Goal: Use online tool/utility: Utilize a website feature to perform a specific function

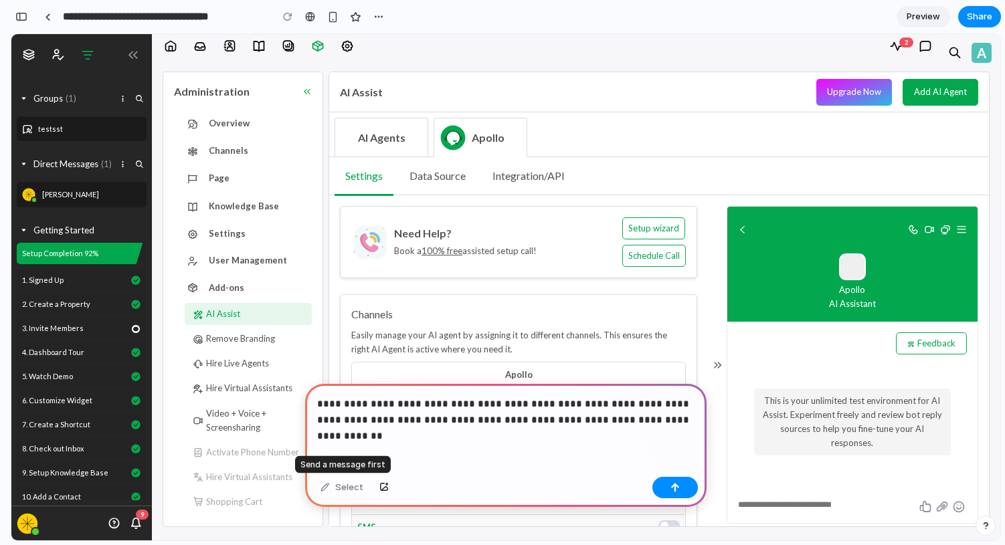
click at [326, 485] on div "Select" at bounding box center [342, 487] width 56 height 21
click at [690, 489] on button "button" at bounding box center [676, 487] width 46 height 21
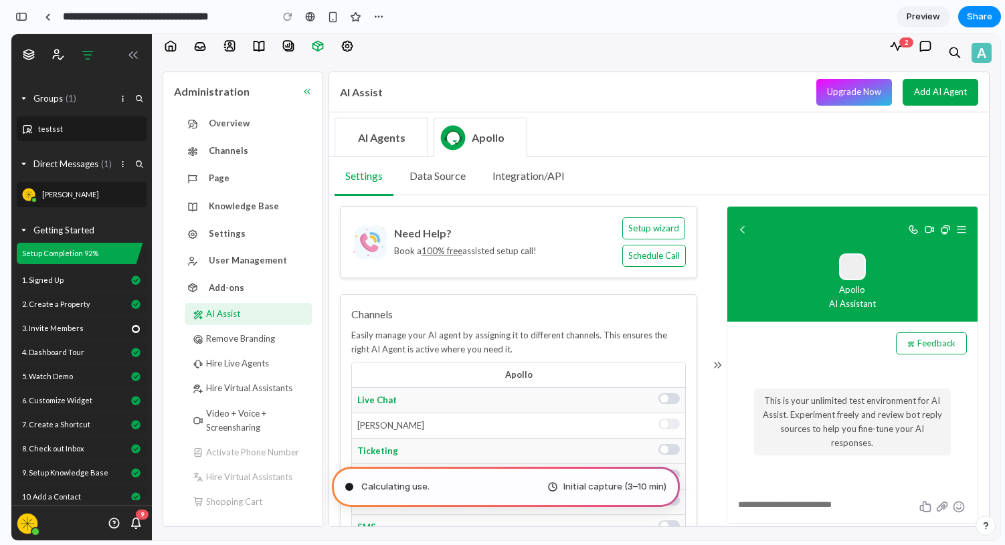
type input "**********"
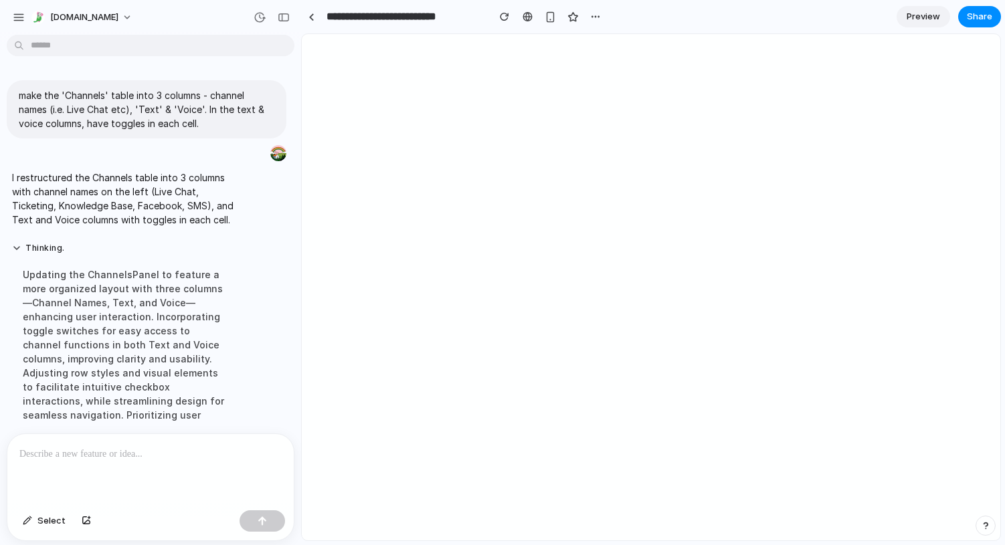
scroll to position [11, 0]
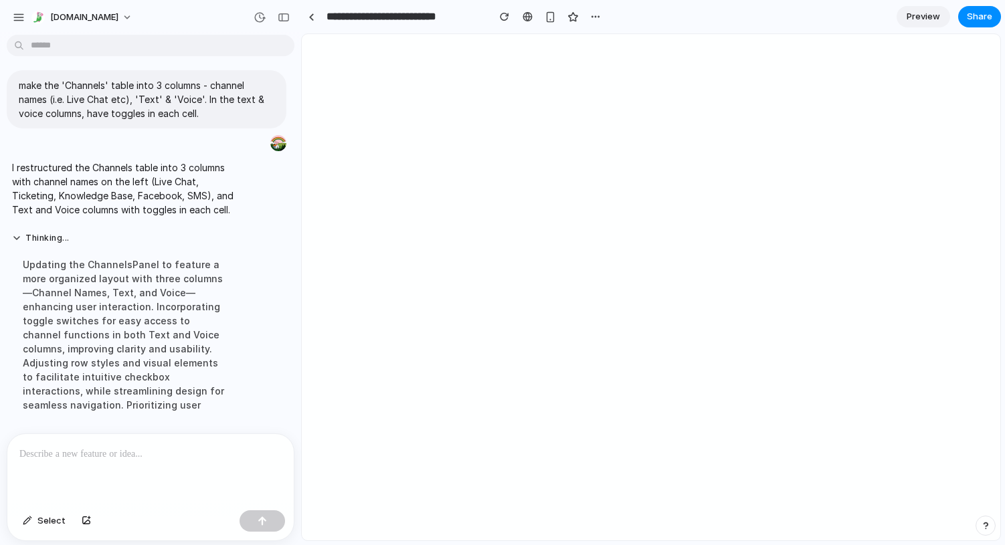
click at [915, 16] on span "Preview" at bounding box center [923, 16] width 33 height 13
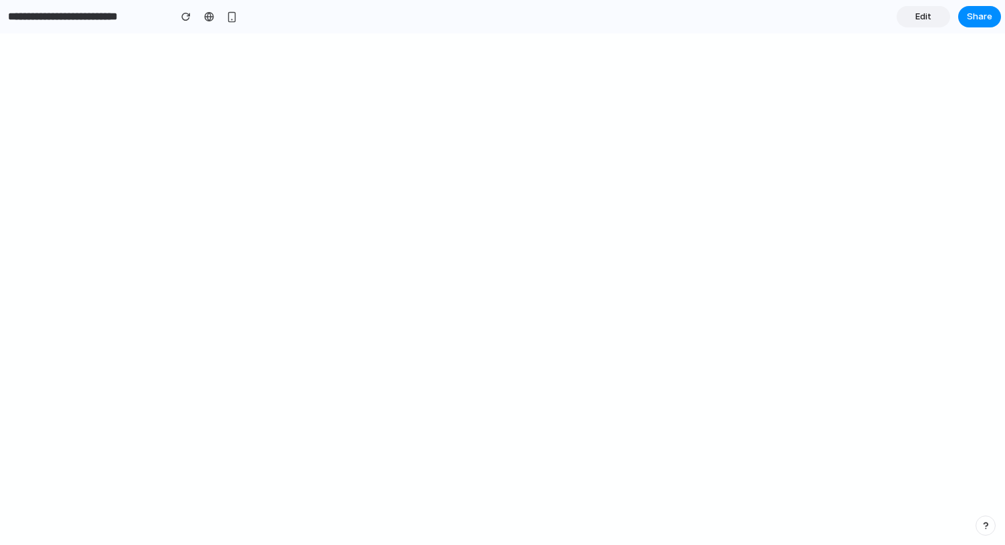
click at [934, 16] on link "Edit" at bounding box center [924, 16] width 54 height 21
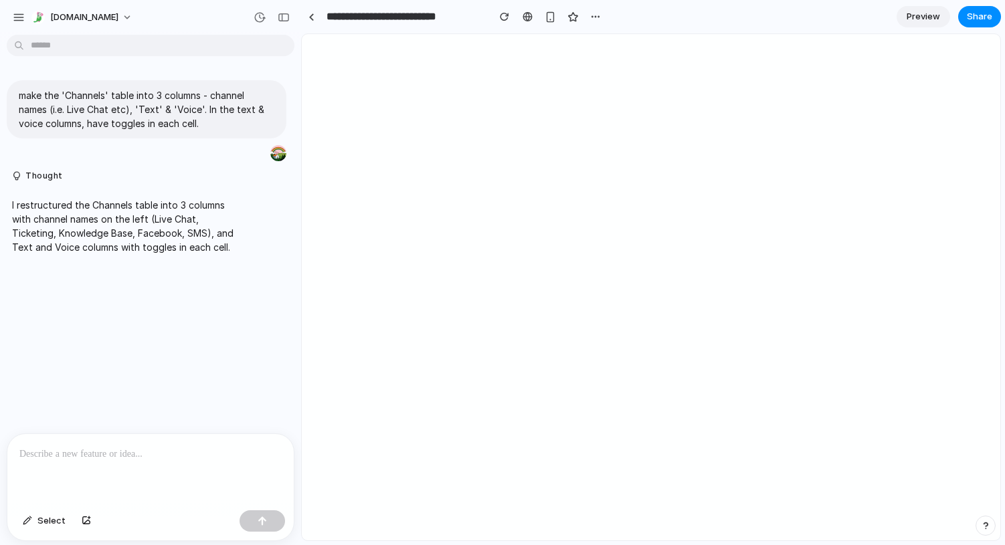
click at [110, 453] on p at bounding box center [150, 454] width 262 height 16
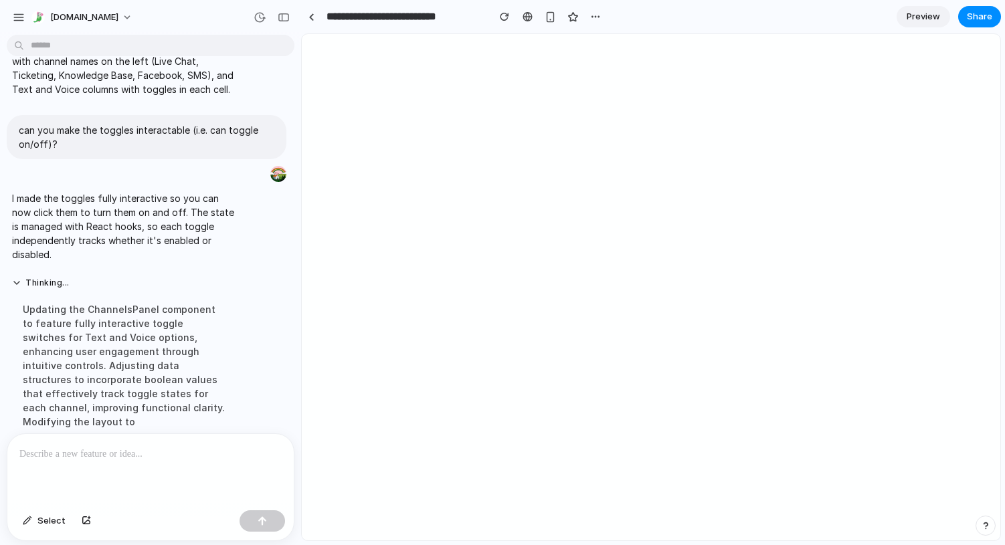
scroll to position [161, 0]
click at [917, 23] on link "Preview" at bounding box center [924, 16] width 54 height 21
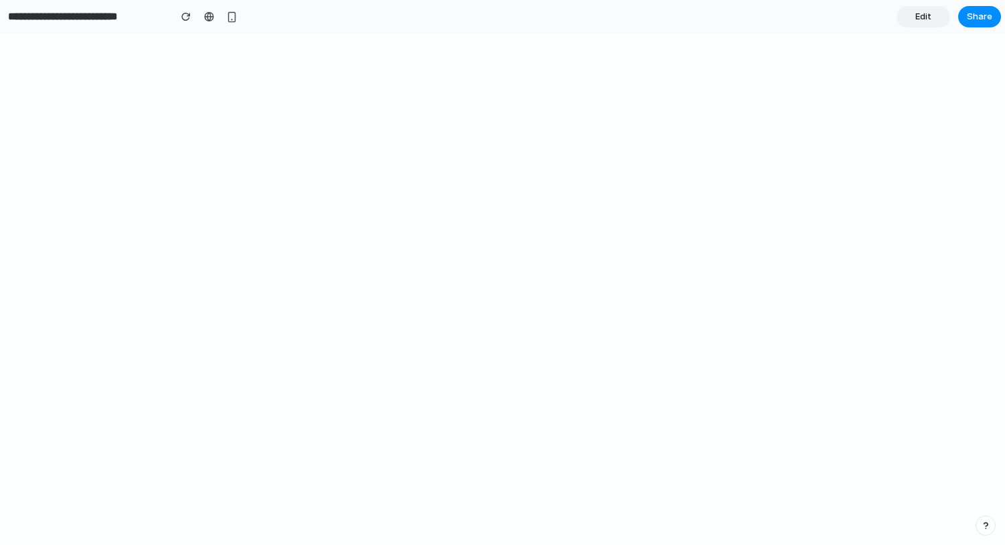
click at [926, 25] on link "Edit" at bounding box center [924, 16] width 54 height 21
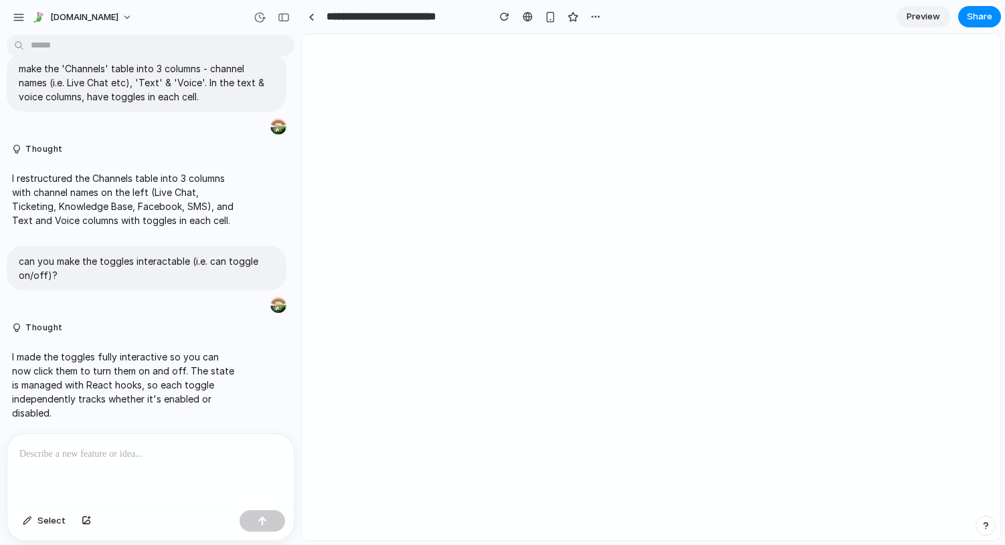
click at [133, 458] on p at bounding box center [150, 454] width 262 height 16
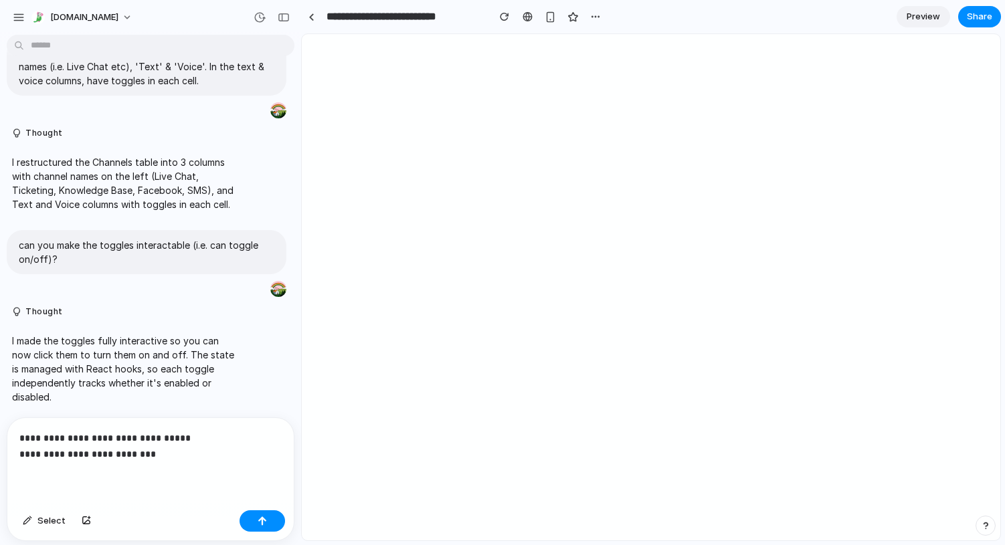
click at [155, 439] on p "**********" at bounding box center [150, 446] width 262 height 32
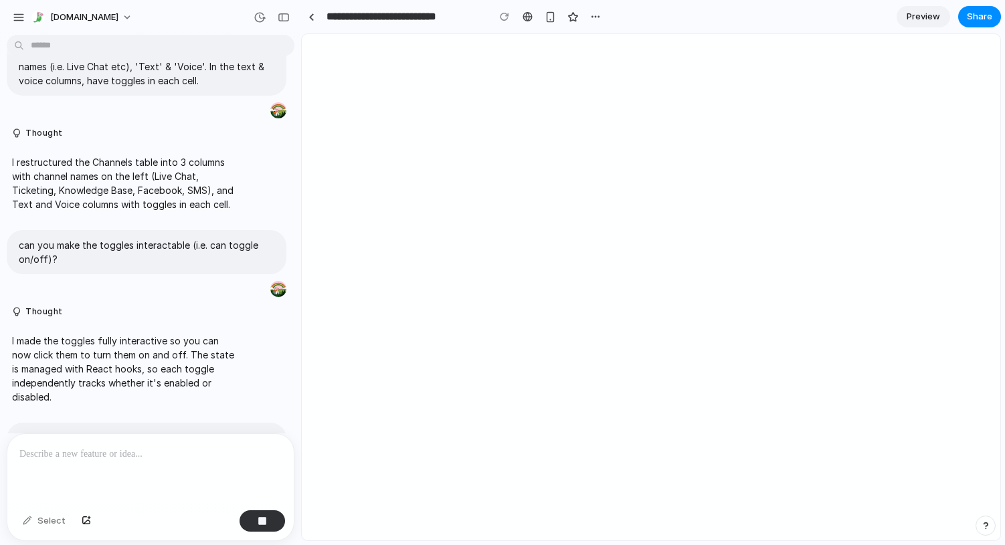
scroll to position [136, 0]
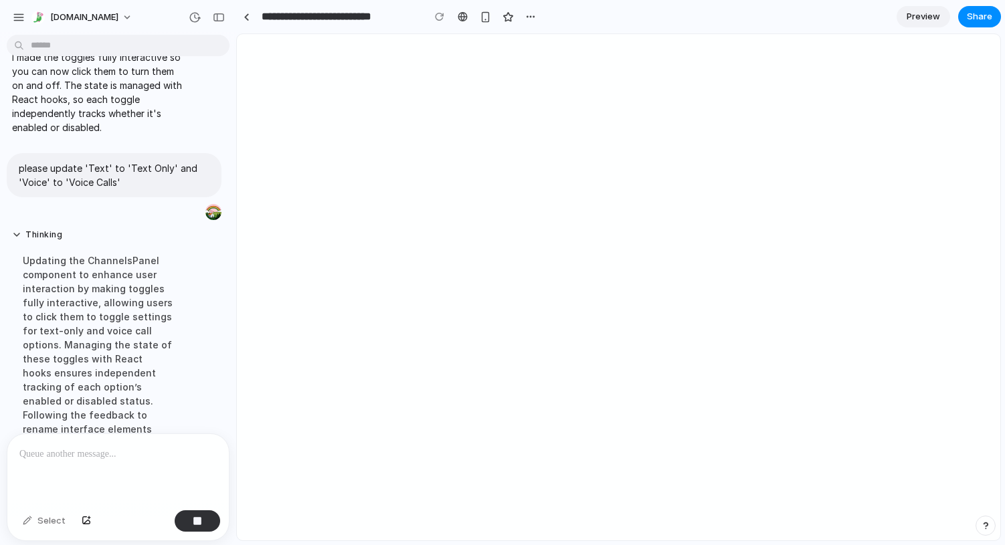
drag, startPoint x: 297, startPoint y: 45, endPoint x: 235, endPoint y: 46, distance: 62.2
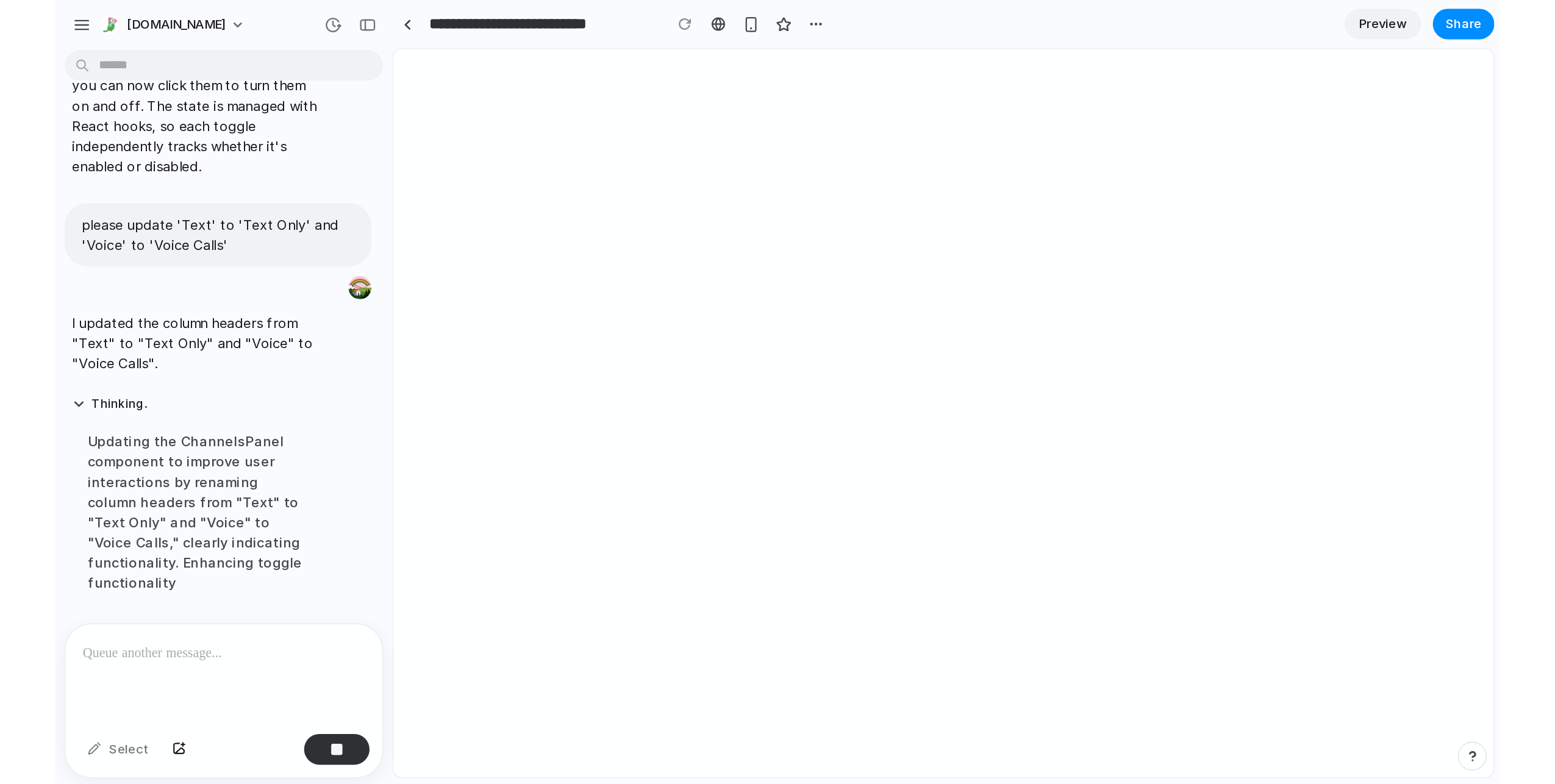
scroll to position [373, 0]
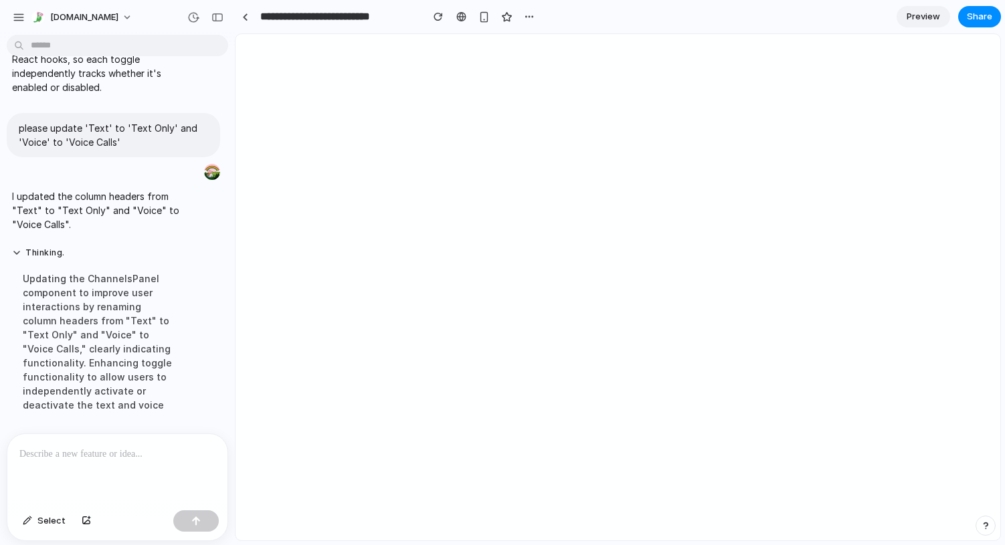
click at [926, 7] on link "Preview" at bounding box center [924, 16] width 54 height 21
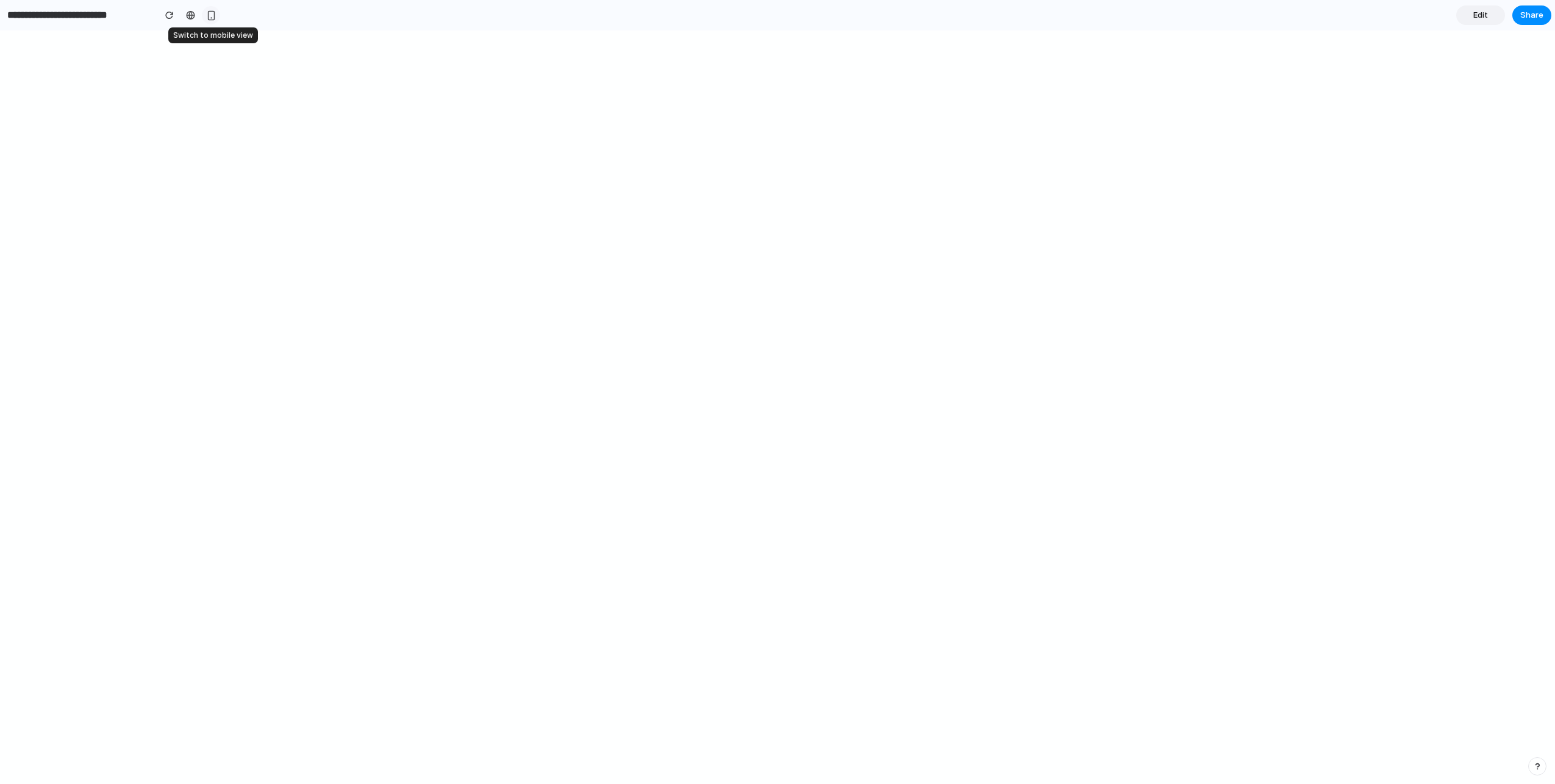
click at [205, 15] on button "button" at bounding box center [211, 15] width 18 height 18
click at [209, 21] on button "button" at bounding box center [211, 15] width 18 height 18
click at [190, 17] on div at bounding box center [190, 15] width 9 height 10
